Goal: Task Accomplishment & Management: Manage account settings

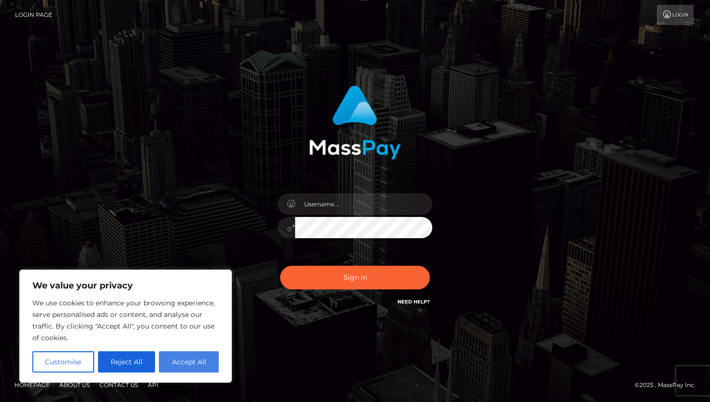
click at [178, 354] on button "Accept All" at bounding box center [189, 361] width 60 height 21
checkbox input "true"
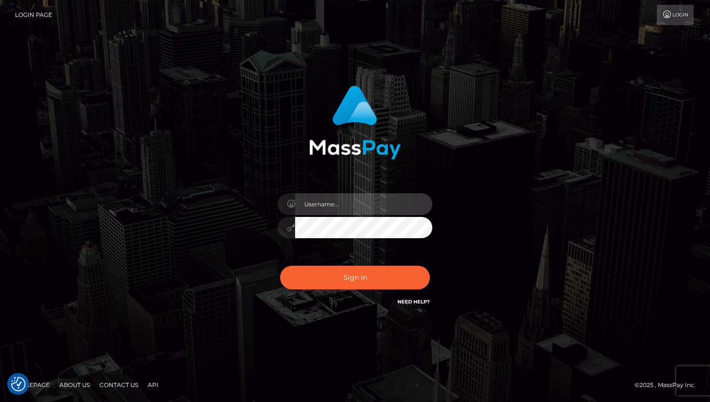
click at [333, 200] on input "text" at bounding box center [363, 204] width 137 height 22
type input "alphabigdaddy69@gmail.com"
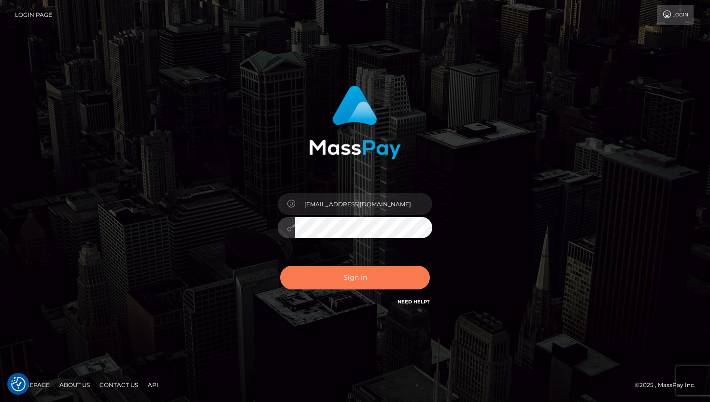
click at [333, 276] on button "Sign in" at bounding box center [355, 278] width 150 height 24
click at [329, 276] on button "Sign in" at bounding box center [355, 278] width 150 height 24
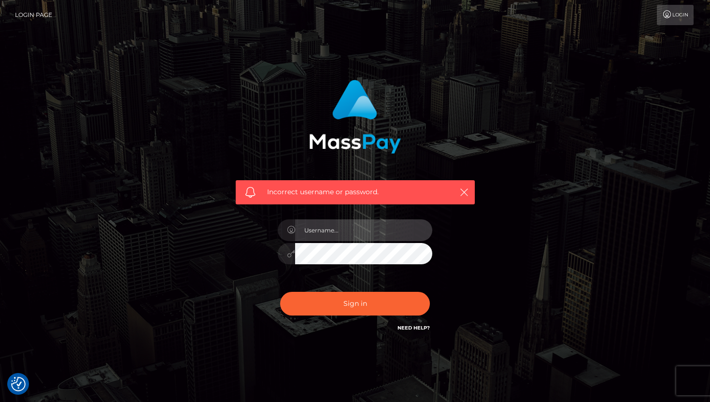
click at [342, 233] on input "text" at bounding box center [363, 230] width 137 height 22
type input "[EMAIL_ADDRESS][DOMAIN_NAME]"
click at [345, 265] on div "[EMAIL_ADDRESS][DOMAIN_NAME]" at bounding box center [354, 249] width 169 height 74
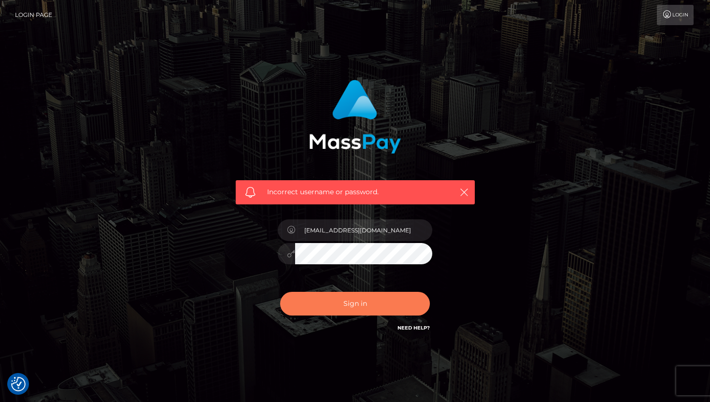
click at [400, 314] on button "Sign in" at bounding box center [355, 304] width 150 height 24
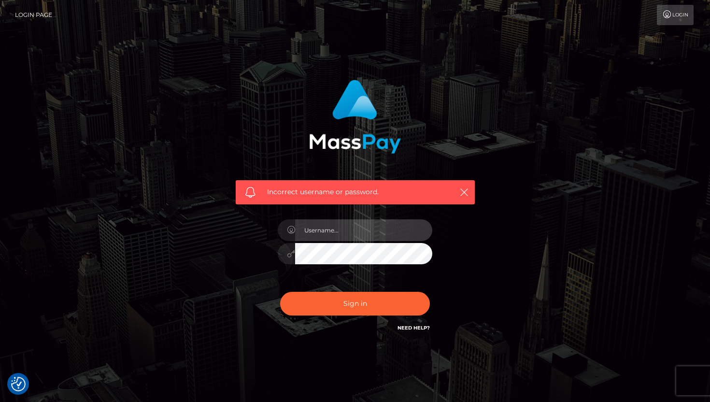
click at [332, 235] on input "text" at bounding box center [363, 230] width 137 height 22
type input "[EMAIL_ADDRESS][DOMAIN_NAME]"
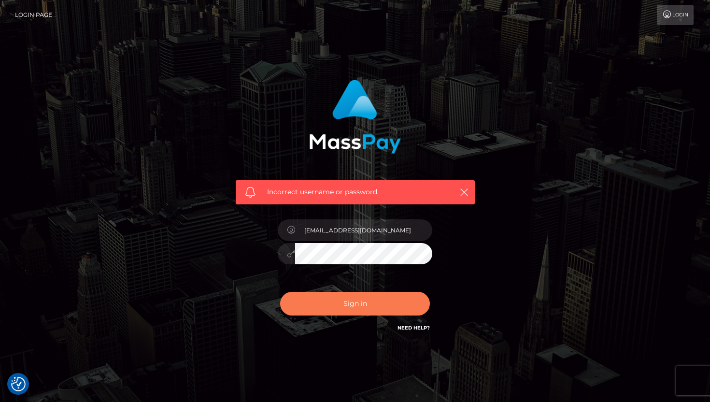
click at [350, 296] on button "Sign in" at bounding box center [355, 304] width 150 height 24
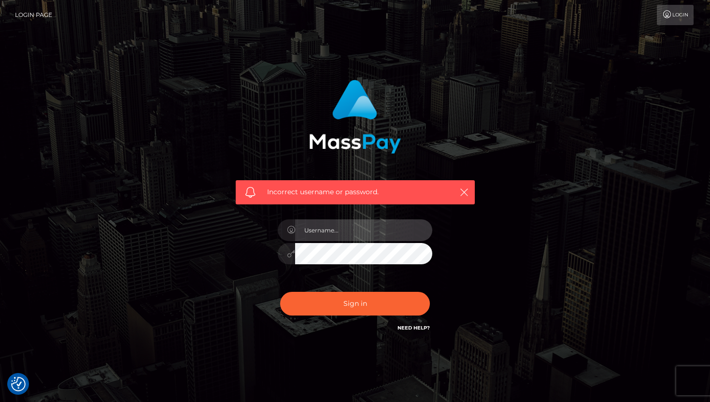
click at [332, 236] on input "text" at bounding box center [363, 230] width 137 height 22
type input "w"
type input "[EMAIL_ADDRESS][DOMAIN_NAME]"
click at [280, 292] on button "Sign in" at bounding box center [355, 304] width 150 height 24
